Goal: Information Seeking & Learning: Learn about a topic

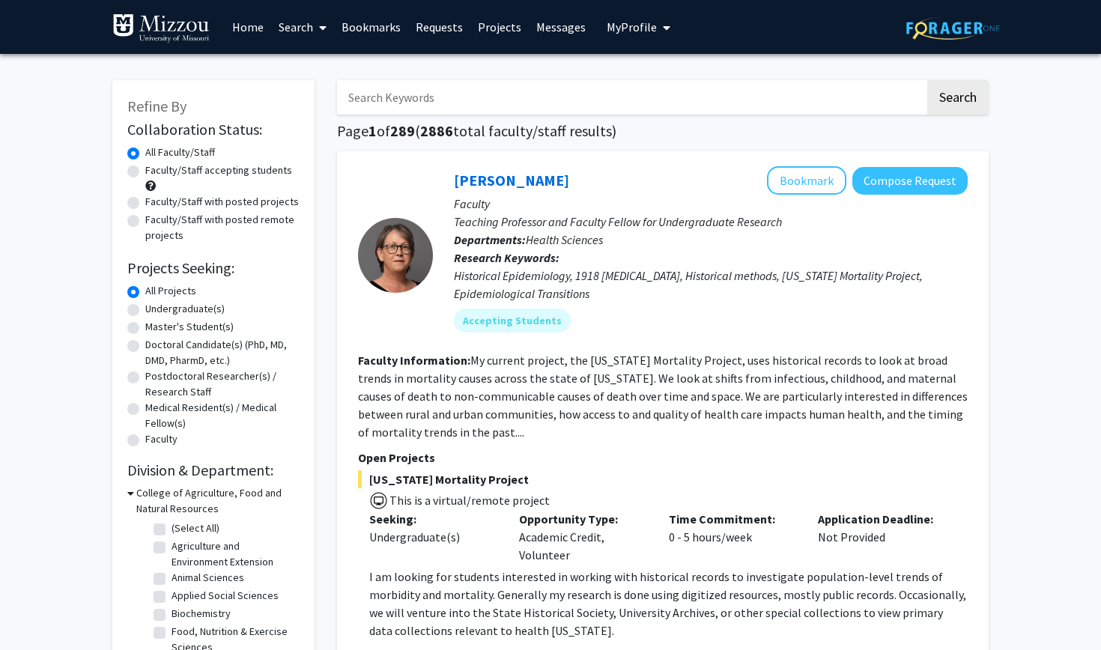
click at [215, 175] on label "Faculty/Staff accepting students" at bounding box center [218, 171] width 147 height 16
click at [155, 172] on input "Faculty/Staff accepting students" at bounding box center [150, 168] width 10 height 10
radio input "true"
click at [194, 311] on label "Undergraduate(s)" at bounding box center [184, 309] width 79 height 16
click at [155, 311] on input "Undergraduate(s)" at bounding box center [150, 306] width 10 height 10
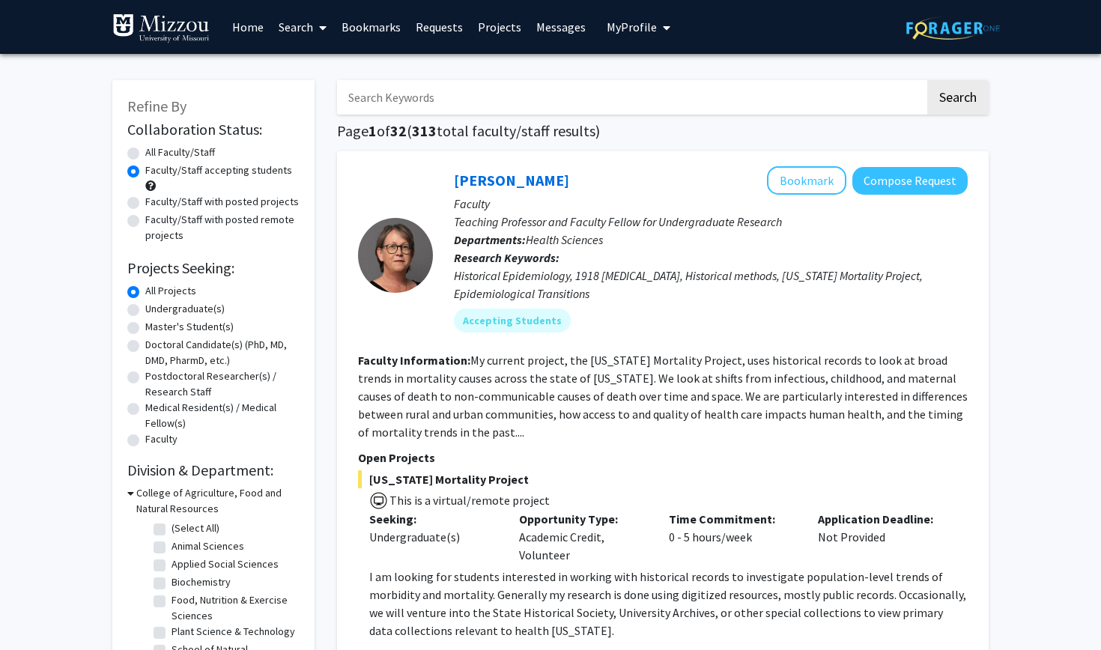
radio input "true"
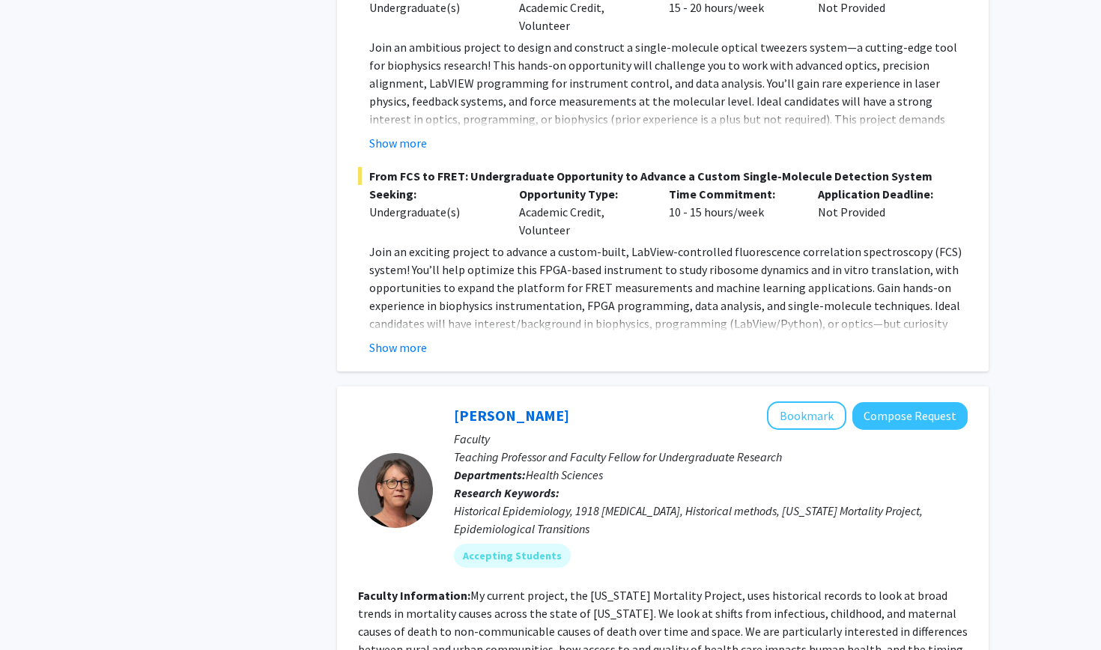
scroll to position [4835, 0]
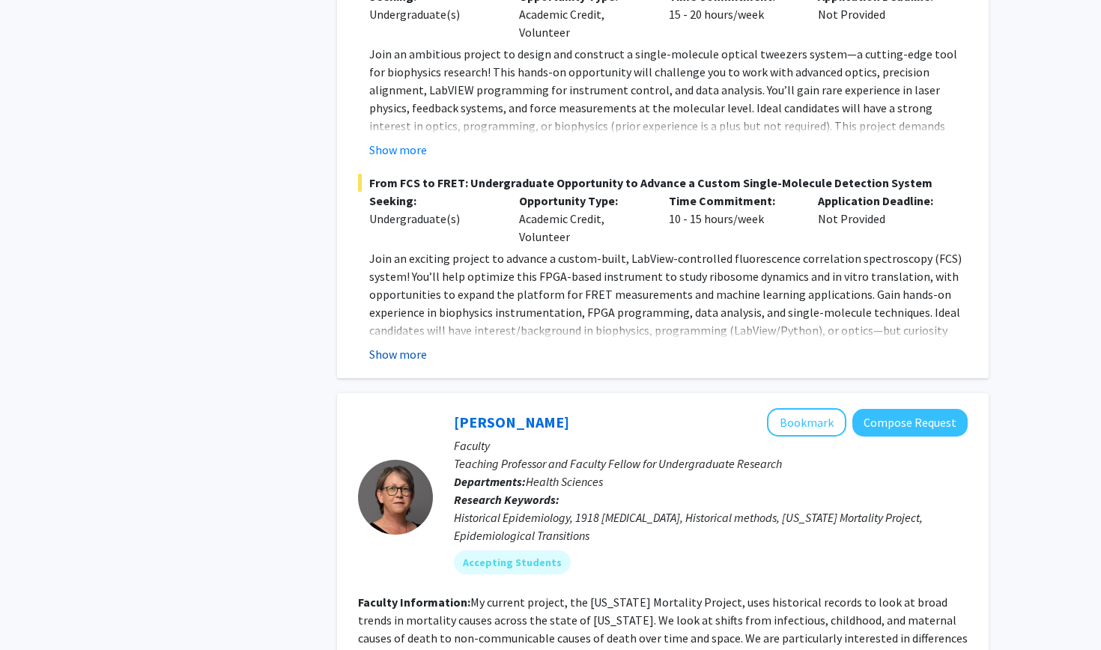
click at [408, 345] on button "Show more" at bounding box center [398, 354] width 58 height 18
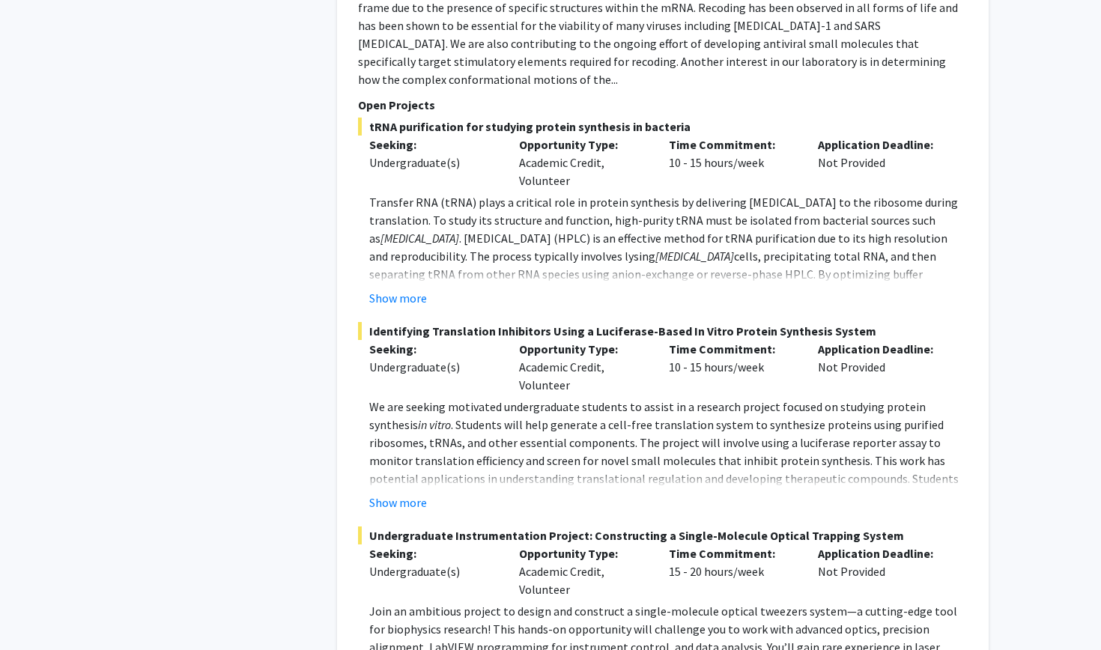
scroll to position [4277, 0]
click at [402, 289] on button "Show more" at bounding box center [398, 298] width 58 height 18
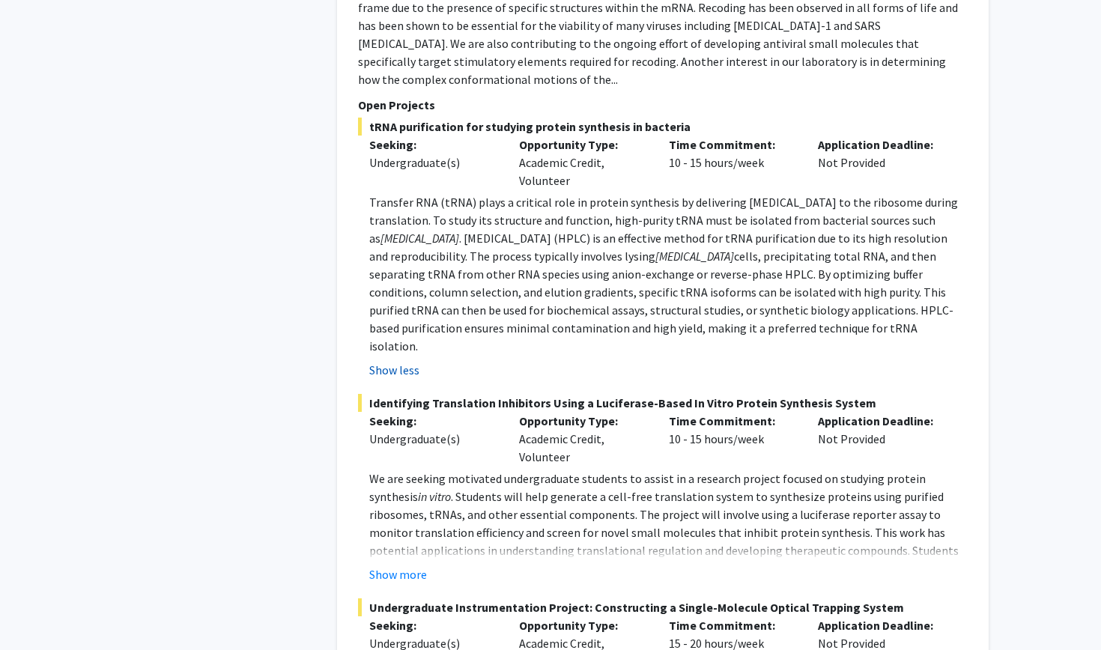
click at [402, 249] on span "cells, precipitating total RNA, and then separating tRNA from other RNA species…" at bounding box center [661, 301] width 584 height 105
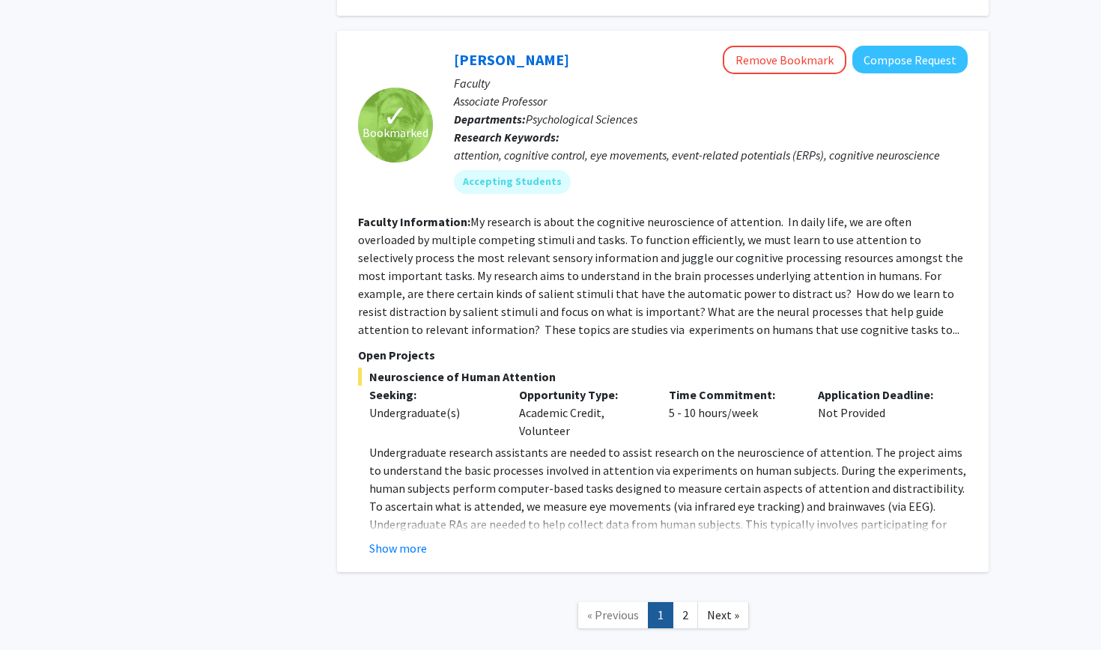
scroll to position [6686, 0]
click at [685, 603] on link "2" at bounding box center [685, 616] width 25 height 26
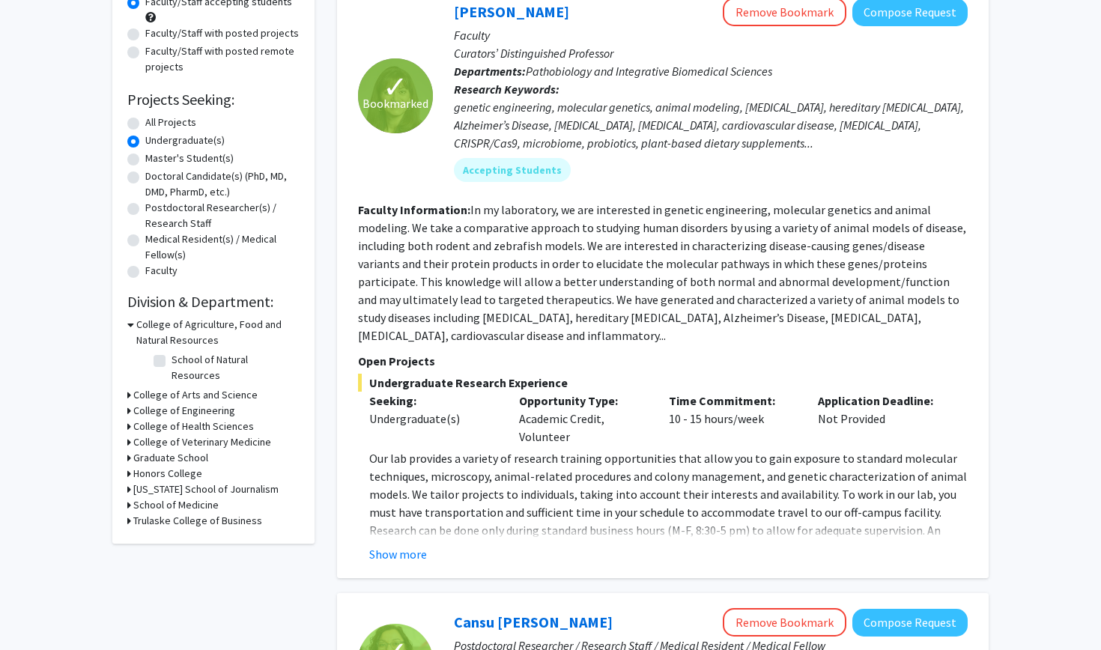
scroll to position [175, 0]
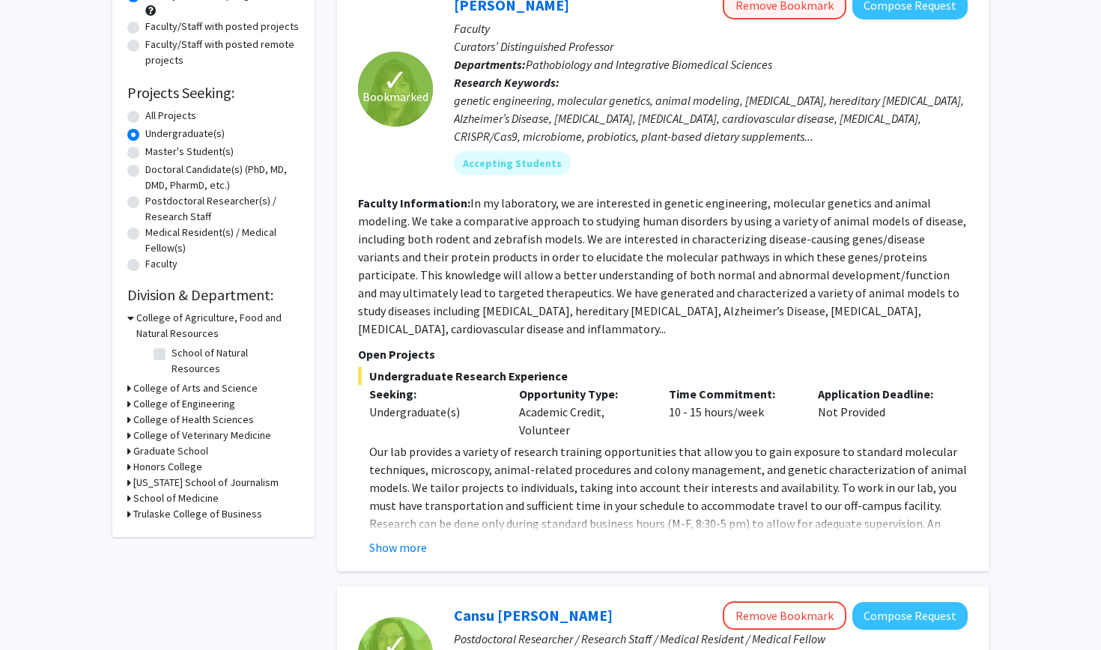
click at [780, 6] on button "Remove Bookmark" at bounding box center [785, 5] width 124 height 28
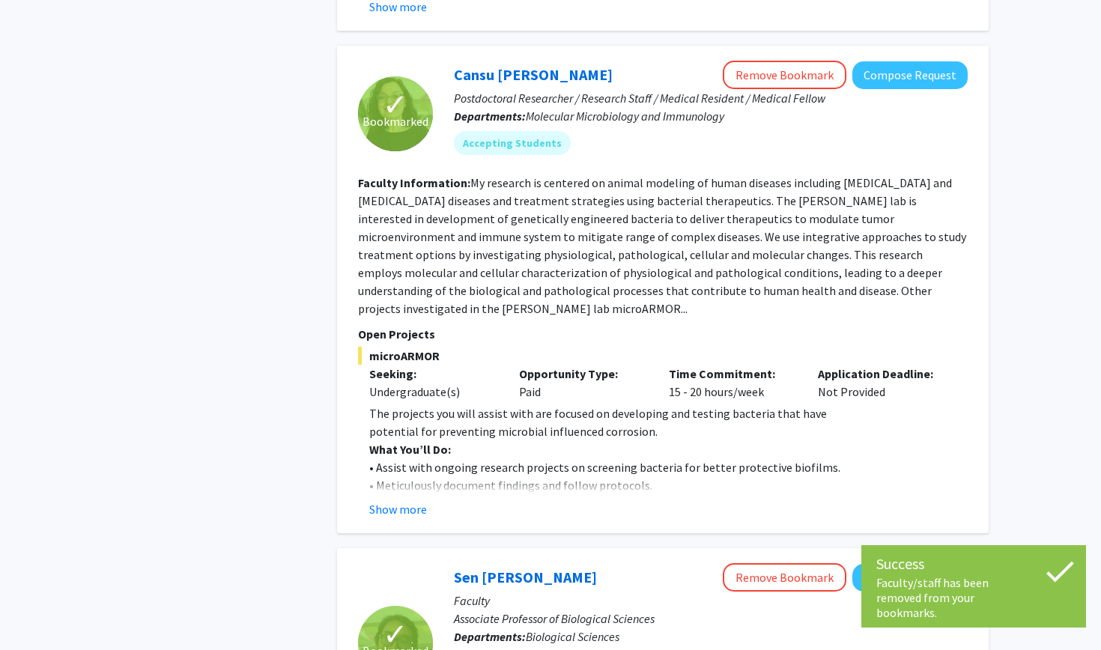
scroll to position [814, 0]
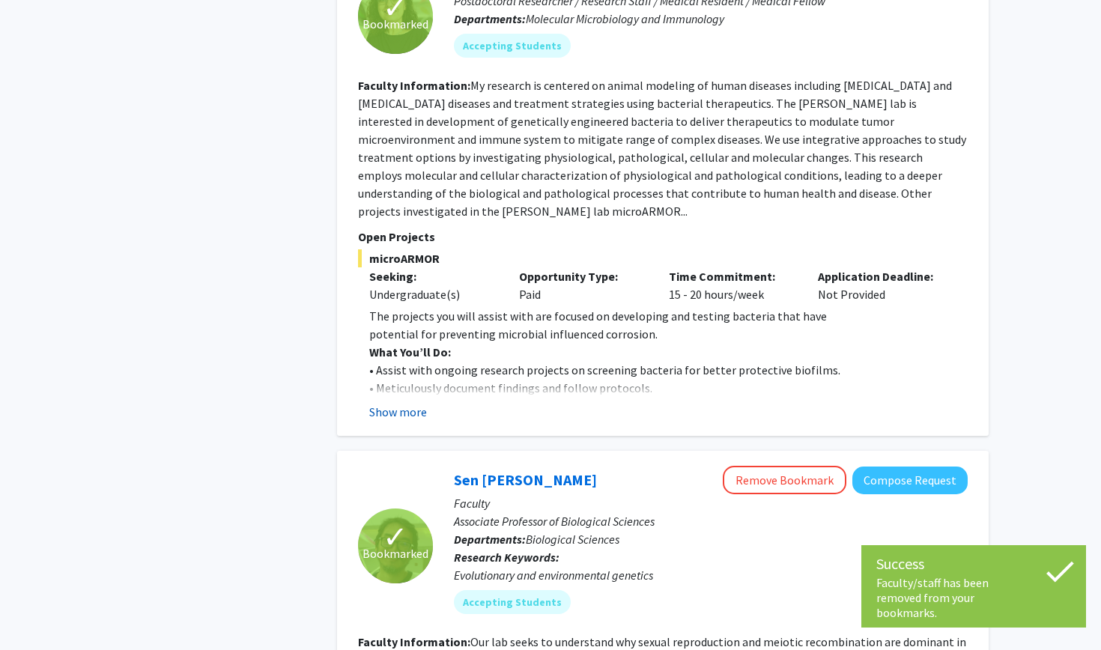
click at [394, 403] on button "Show more" at bounding box center [398, 412] width 58 height 18
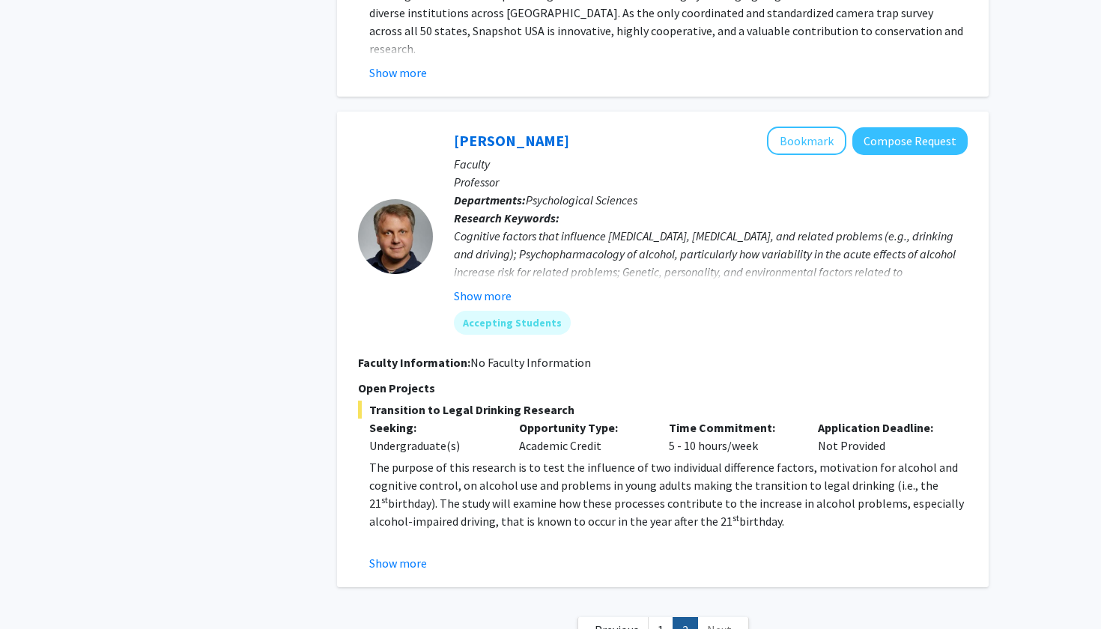
scroll to position [4199, 0]
click at [655, 618] on link "1" at bounding box center [660, 631] width 25 height 26
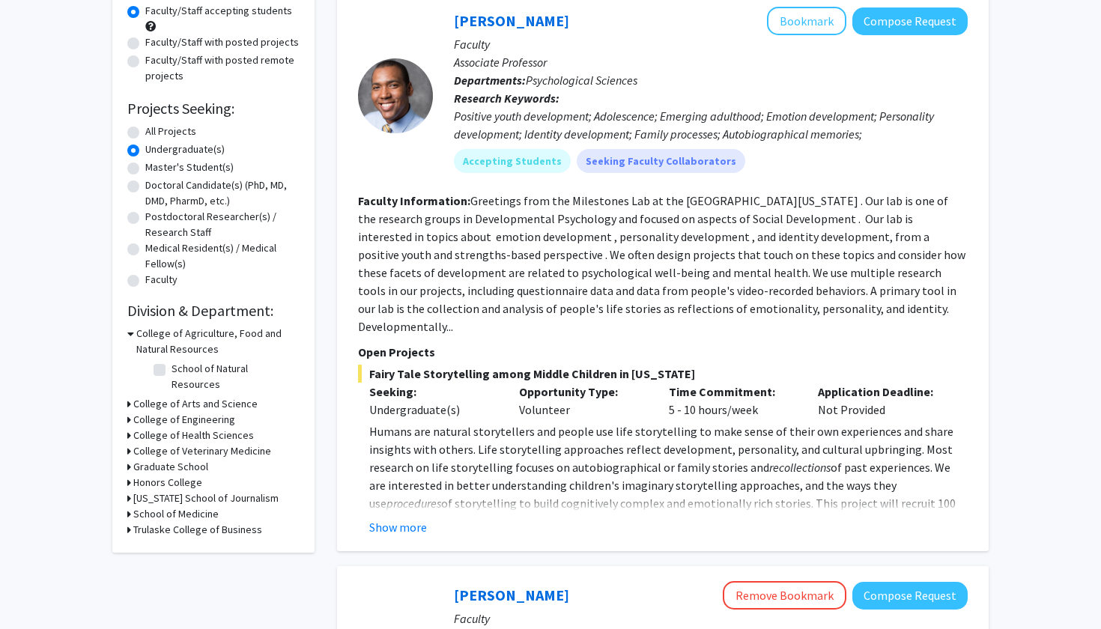
scroll to position [163, 0]
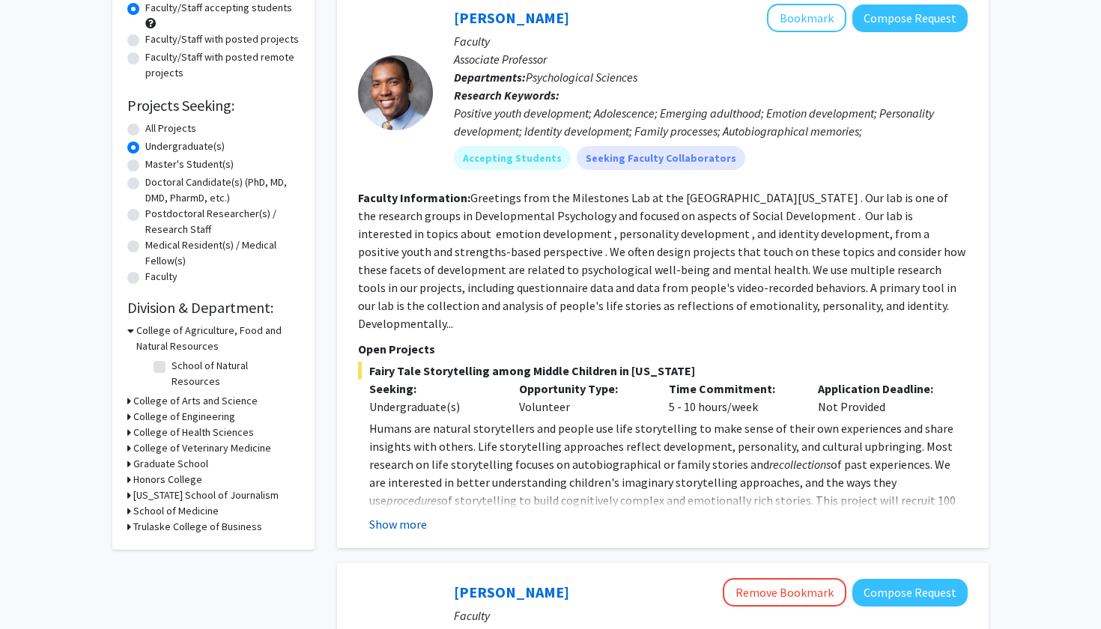
click at [415, 515] on button "Show more" at bounding box center [398, 524] width 58 height 18
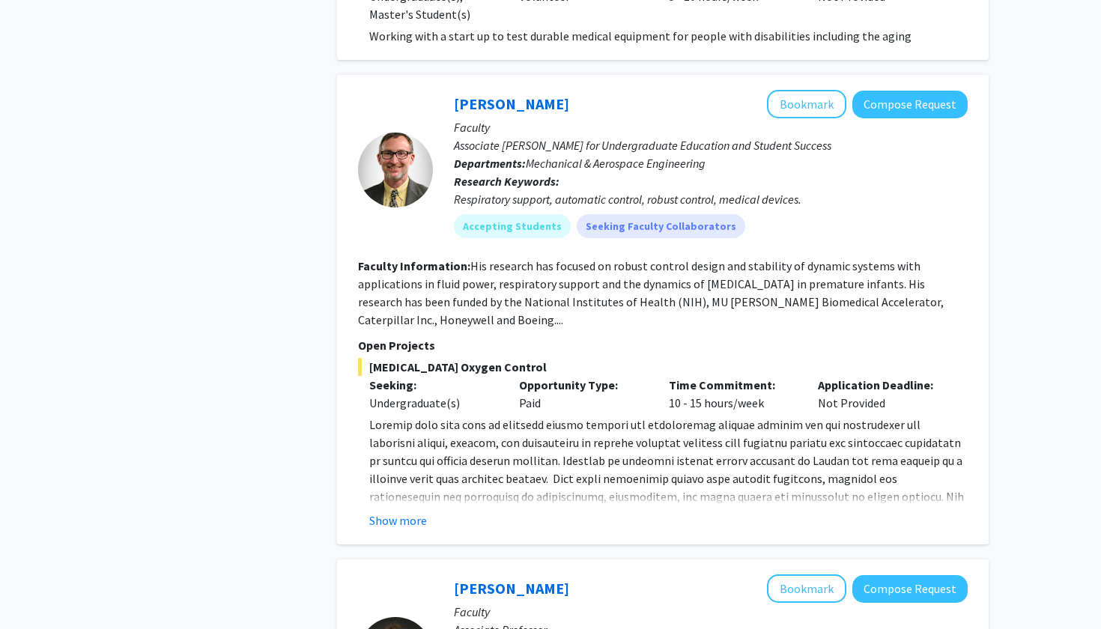
scroll to position [2379, 0]
click at [548, 136] on p "Associate [PERSON_NAME] for Undergraduate Education and Student Success" at bounding box center [711, 145] width 514 height 18
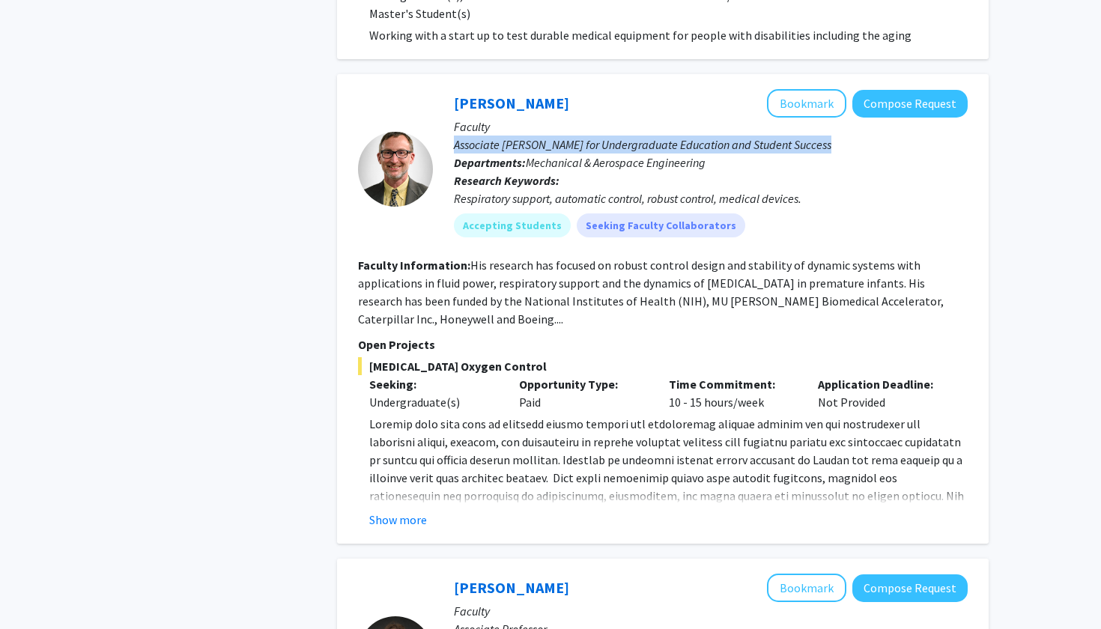
click at [500, 260] on fg-search-faculty "[PERSON_NAME] Bookmark Compose Request Faculty Associate [PERSON_NAME] for Unde…" at bounding box center [663, 309] width 610 height 440
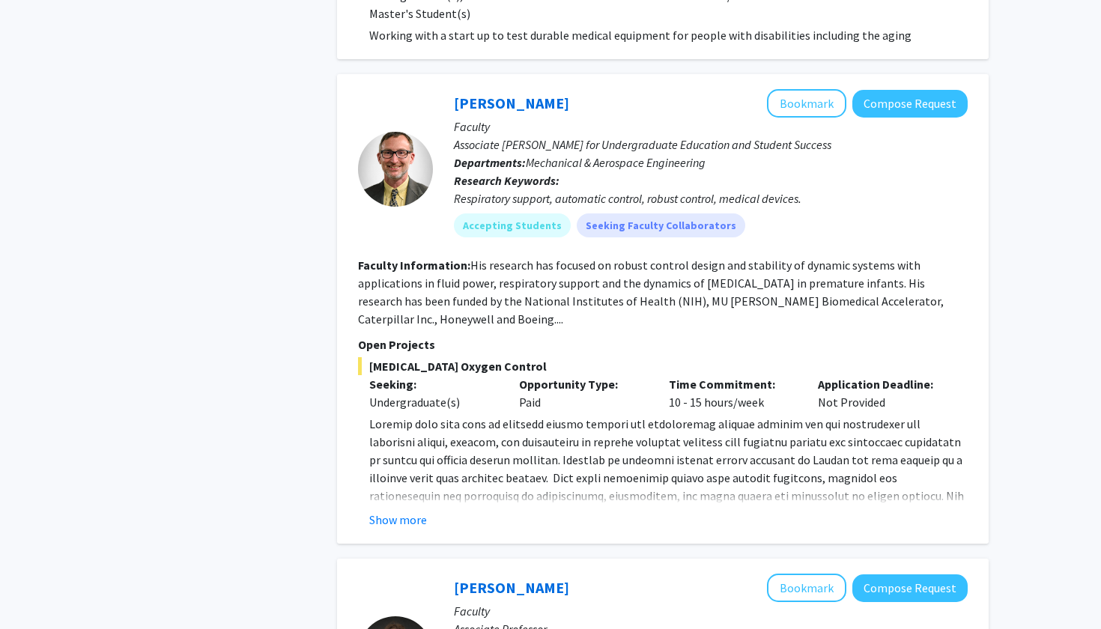
scroll to position [2405, 0]
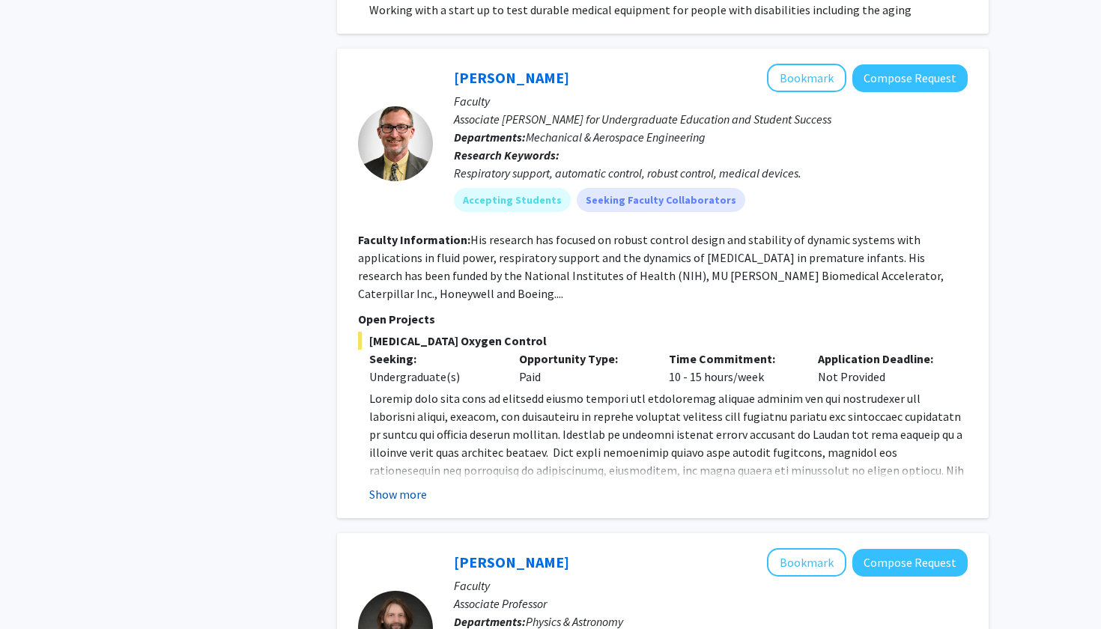
click at [416, 485] on button "Show more" at bounding box center [398, 494] width 58 height 18
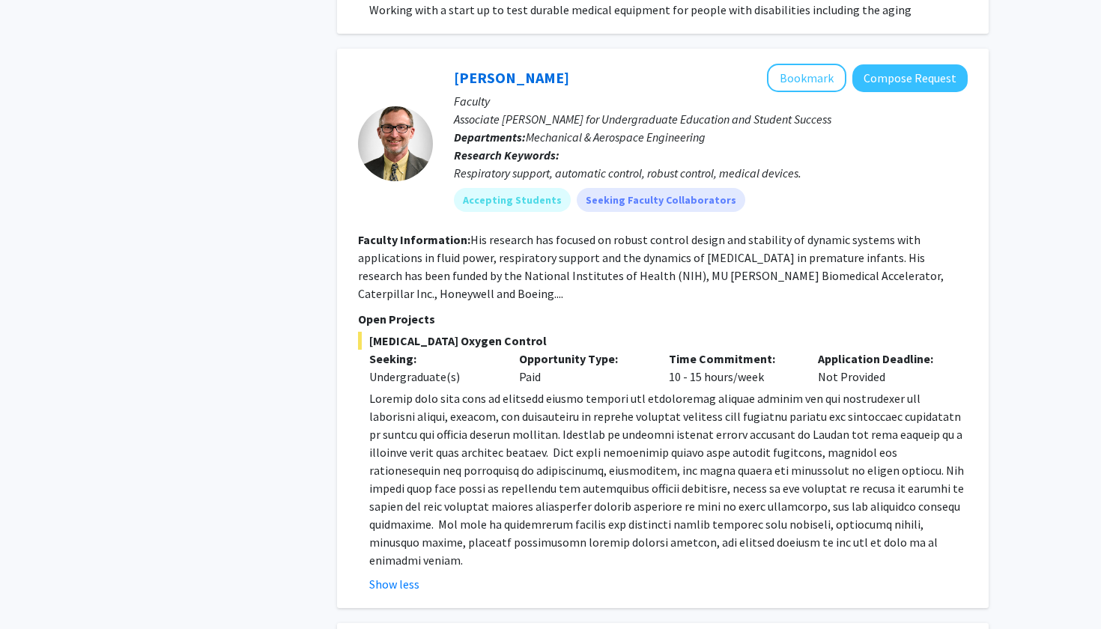
click at [490, 232] on fg-read-more "His research has focused on robust control design and stability of dynamic syst…" at bounding box center [651, 266] width 586 height 69
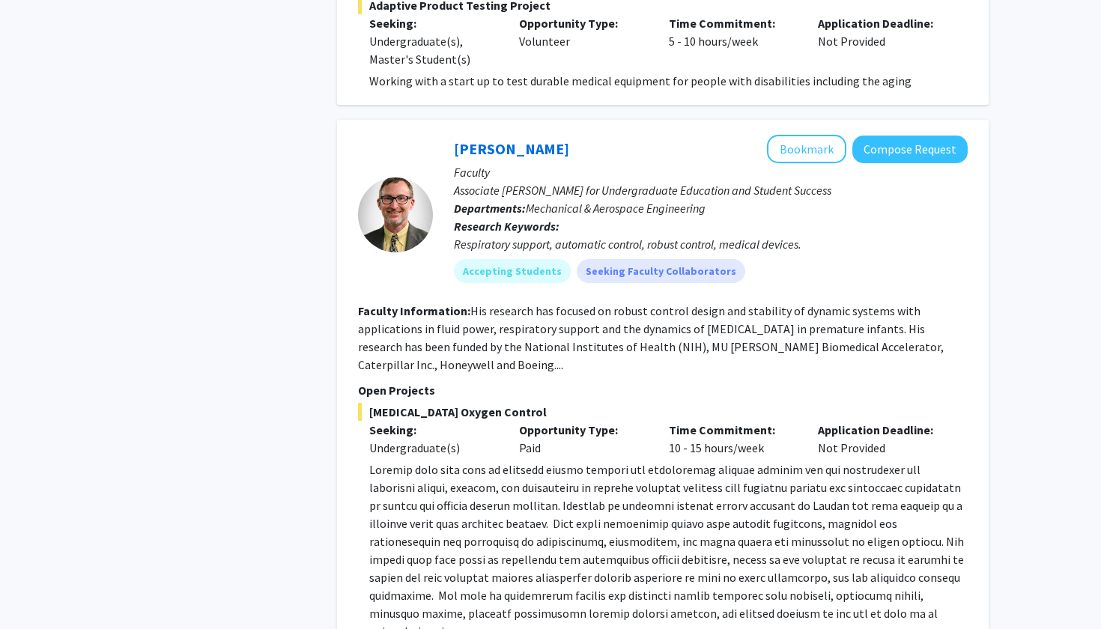
scroll to position [2329, 0]
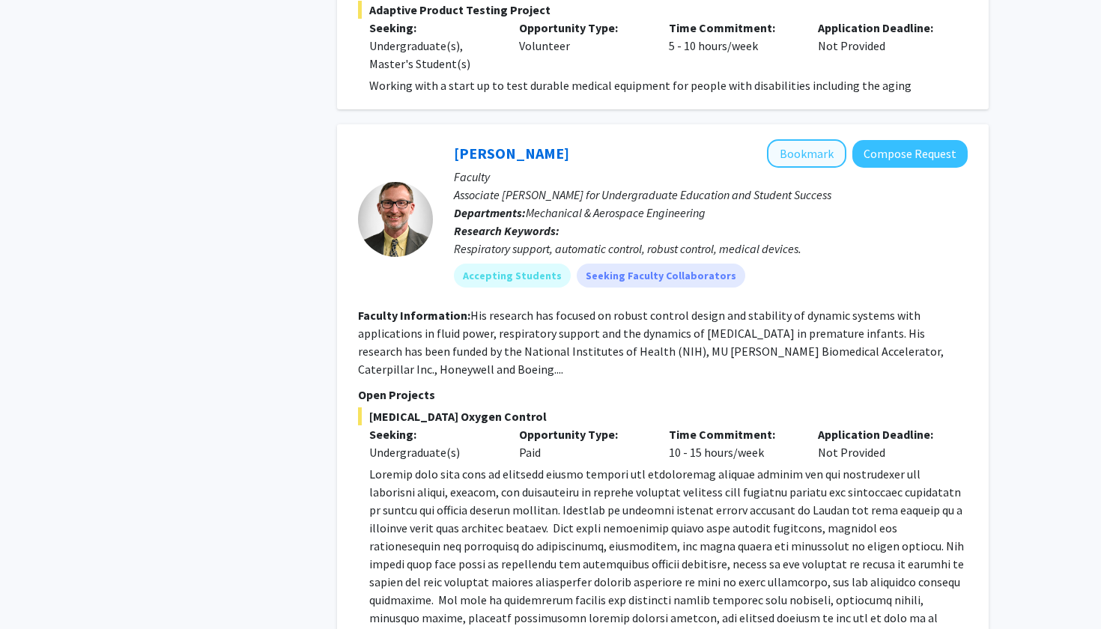
click at [812, 139] on button "Bookmark" at bounding box center [806, 153] width 79 height 28
